Goal: Task Accomplishment & Management: Manage account settings

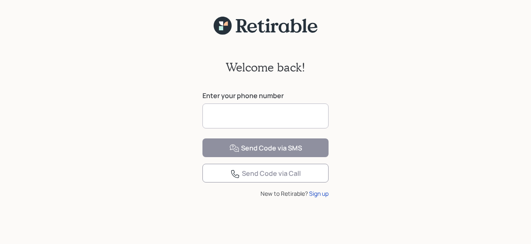
click at [227, 120] on input at bounding box center [266, 115] width 126 height 25
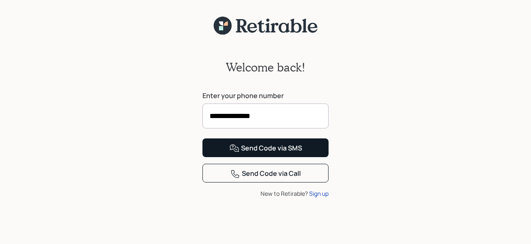
type input "**********"
click at [259, 153] on div "Send Code via SMS" at bounding box center [265, 148] width 73 height 10
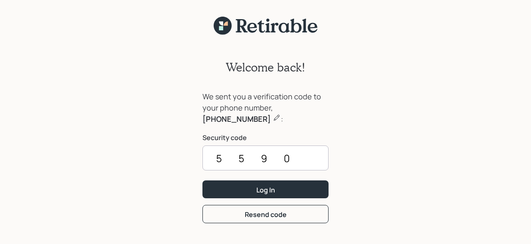
type input "5590"
click at [203, 180] on button "Log In" at bounding box center [266, 189] width 126 height 18
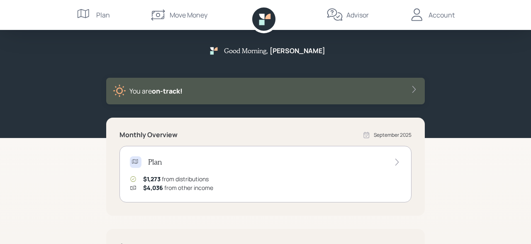
click at [429, 16] on div "Account" at bounding box center [432, 15] width 46 height 30
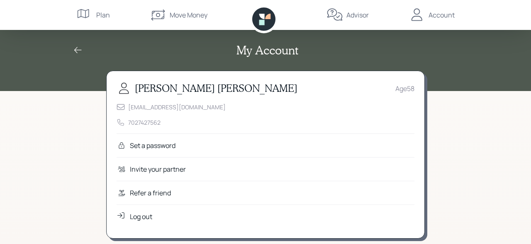
click at [141, 215] on div "Log out" at bounding box center [141, 216] width 22 height 10
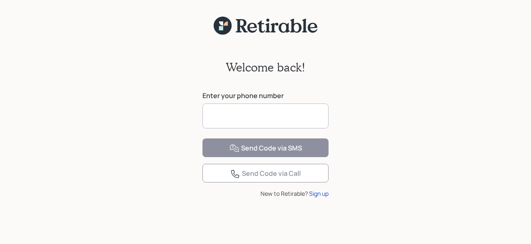
click at [236, 115] on input at bounding box center [266, 115] width 126 height 25
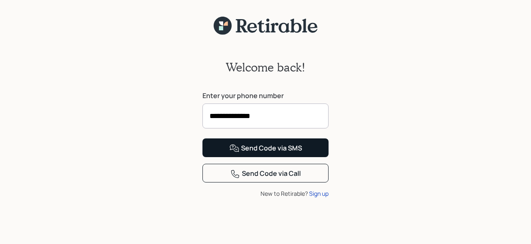
type input "**********"
click at [268, 153] on div "Send Code via SMS" at bounding box center [265, 148] width 73 height 10
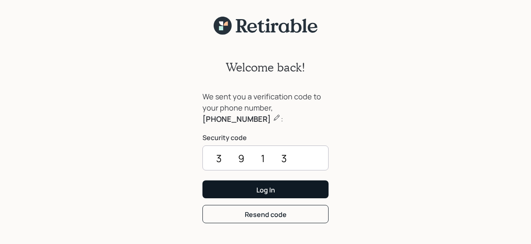
type input "3913"
click at [259, 192] on div "Log In" at bounding box center [265, 189] width 19 height 9
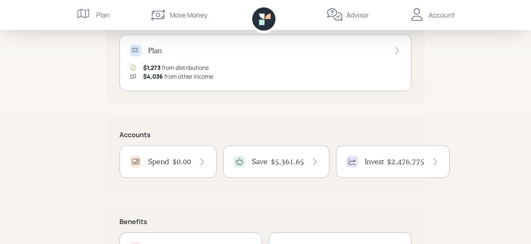
scroll to position [129, 0]
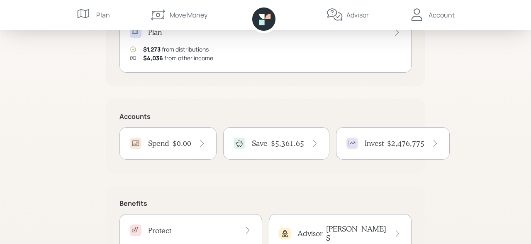
click at [276, 138] on div "Save $5,361.65" at bounding box center [276, 143] width 85 height 12
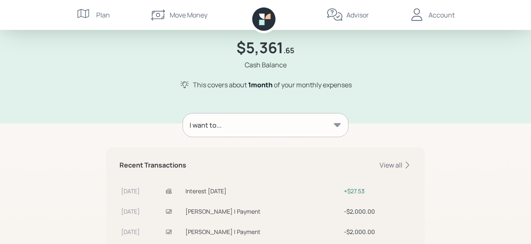
scroll to position [43, 0]
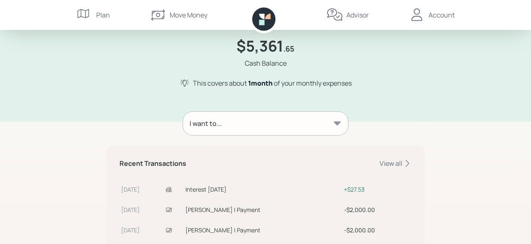
click at [337, 122] on icon at bounding box center [337, 123] width 7 height 4
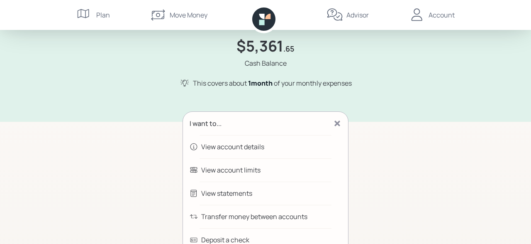
click at [207, 215] on div "Transfer money between accounts" at bounding box center [254, 216] width 106 height 10
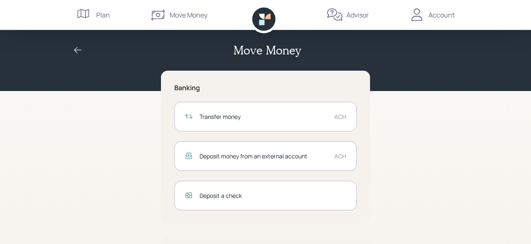
click at [225, 116] on div "Transfer money" at bounding box center [264, 116] width 128 height 9
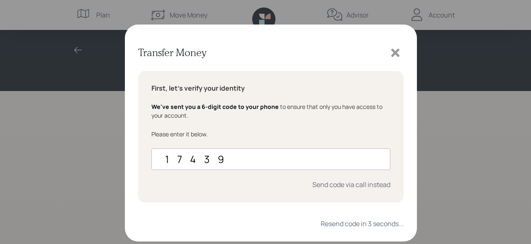
type input "174393"
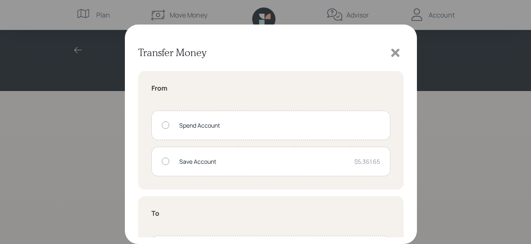
click at [164, 161] on div at bounding box center [165, 160] width 7 height 7
radio input "true"
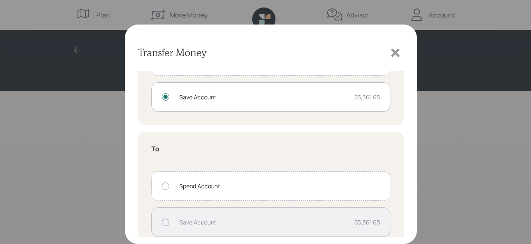
scroll to position [110, 0]
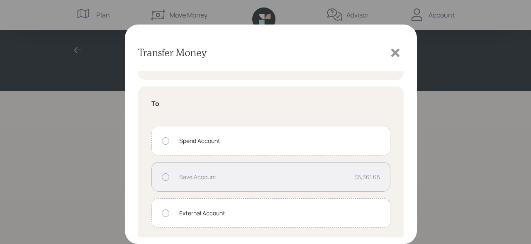
click at [168, 140] on div at bounding box center [165, 140] width 7 height 7
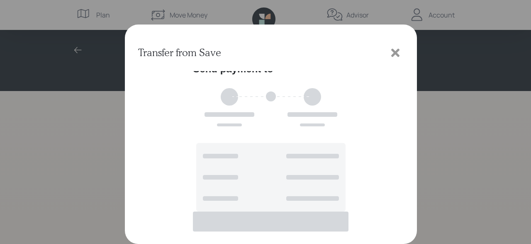
scroll to position [0, 0]
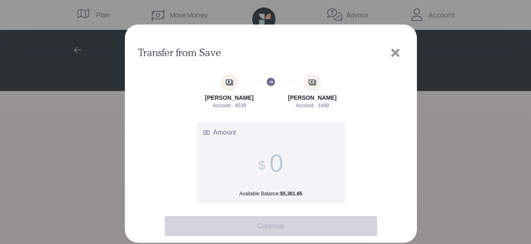
click at [278, 166] on input "Amount Available Balance: $5,361.65" at bounding box center [276, 163] width 14 height 29
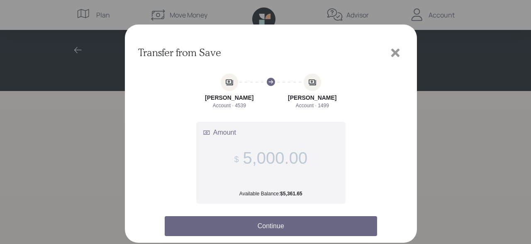
type input "5,000.00"
click at [269, 229] on button "Continue" at bounding box center [271, 226] width 212 height 20
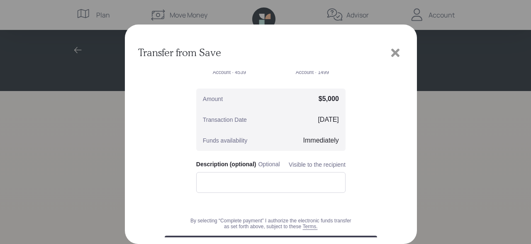
scroll to position [100, 0]
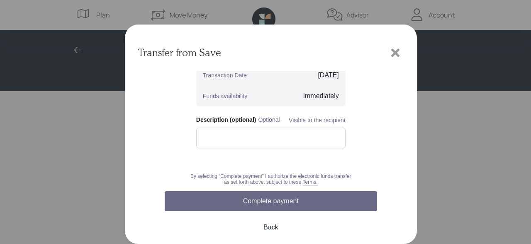
click at [267, 199] on button "Complete payment" at bounding box center [271, 201] width 212 height 20
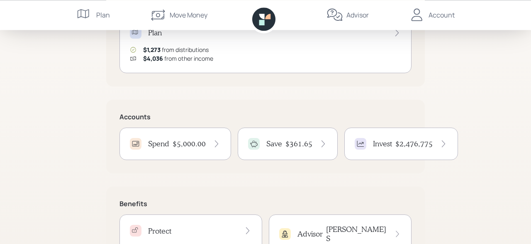
scroll to position [129, 0]
click at [215, 140] on icon at bounding box center [216, 143] width 8 height 8
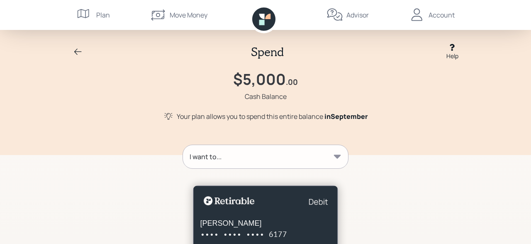
click at [334, 155] on icon at bounding box center [337, 156] width 8 height 8
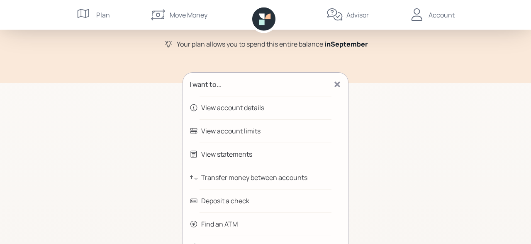
scroll to position [86, 0]
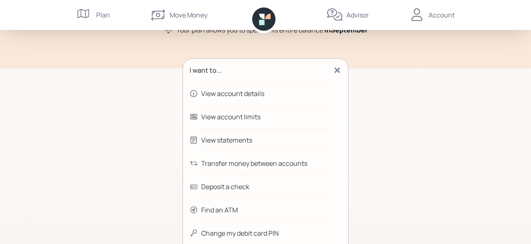
click at [227, 162] on div "Transfer money between accounts" at bounding box center [254, 163] width 106 height 10
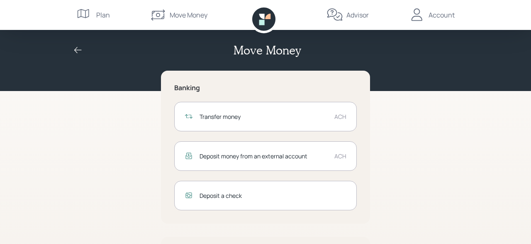
click at [212, 112] on div "Transfer money ACH" at bounding box center [265, 116] width 183 height 29
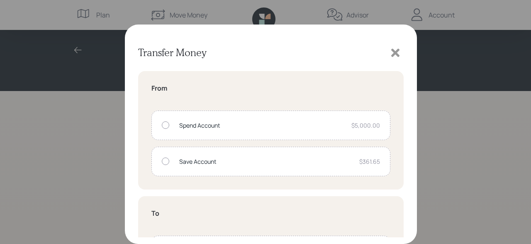
click at [166, 124] on div at bounding box center [165, 124] width 7 height 7
radio input "true"
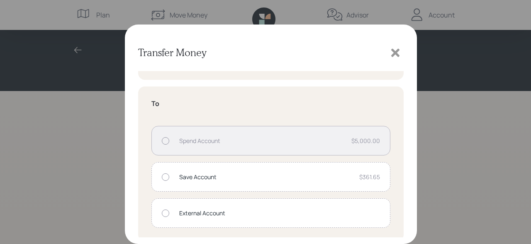
scroll to position [112, 0]
click at [166, 210] on div at bounding box center [165, 210] width 7 height 7
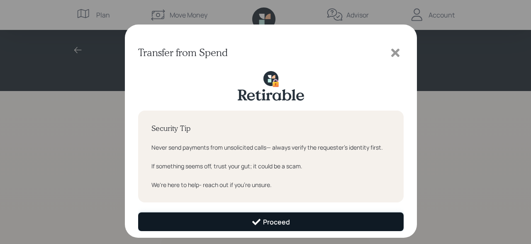
click at [269, 216] on button "Proceed" at bounding box center [271, 221] width 266 height 19
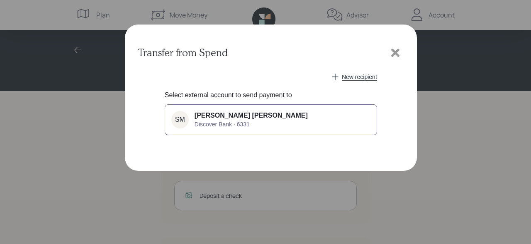
click at [215, 120] on div "Sean Michael Conrad Discover Bank · 6331" at bounding box center [251, 120] width 113 height 16
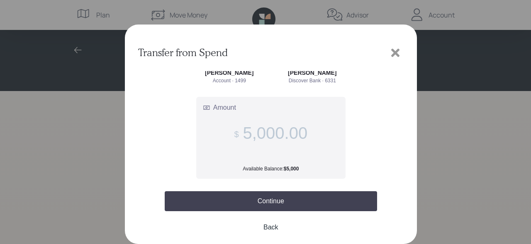
scroll to position [25, 0]
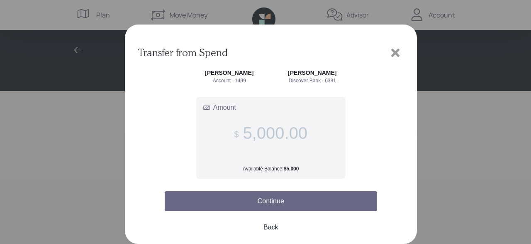
type input "5,000.00"
click at [276, 202] on button "Continue" at bounding box center [271, 201] width 212 height 20
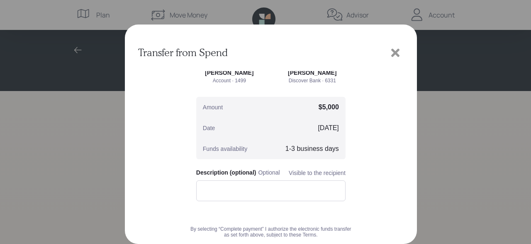
scroll to position [78, 0]
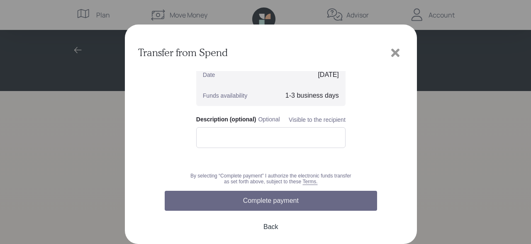
click at [265, 197] on button "Complete payment" at bounding box center [271, 200] width 212 height 20
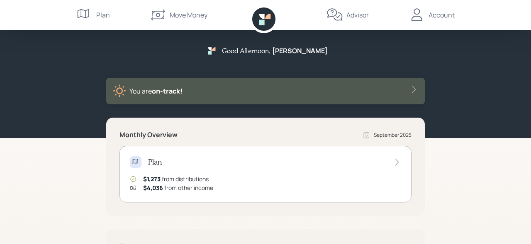
click at [430, 15] on div "Account" at bounding box center [442, 15] width 26 height 10
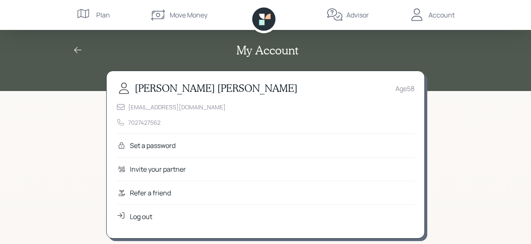
click at [140, 216] on div "Log out" at bounding box center [141, 216] width 22 height 10
